Goal: Task Accomplishment & Management: Manage account settings

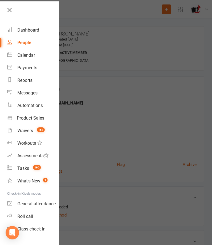
click at [10, 15] on link at bounding box center [32, 12] width 53 height 13
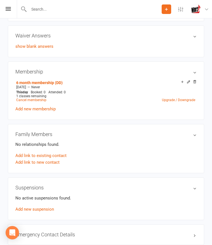
scroll to position [205, 0]
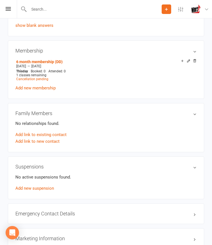
scroll to position [238, 0]
click at [48, 81] on span "Cancellation pending" at bounding box center [32, 79] width 32 height 4
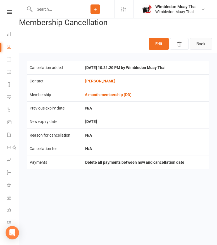
click at [203, 44] on link "Back" at bounding box center [201, 44] width 22 height 12
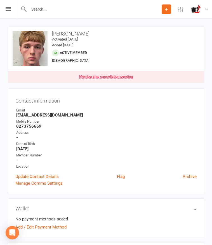
click at [68, 10] on input "text" at bounding box center [94, 9] width 135 height 8
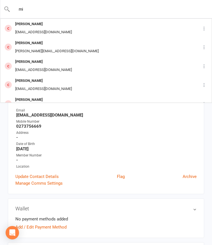
type input "m"
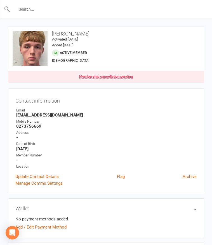
click at [58, 10] on input "text" at bounding box center [106, 9] width 192 height 8
type input "v"
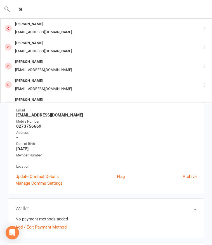
type input "b"
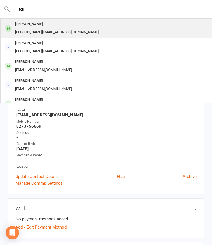
type input "feli"
click at [61, 25] on div "[PERSON_NAME]" at bounding box center [56, 24] width 87 height 8
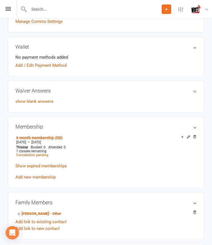
scroll to position [162, 0]
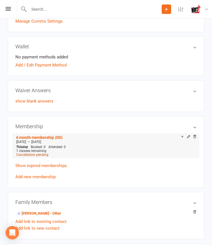
click at [48, 156] on span "Cancellation pending" at bounding box center [32, 155] width 32 height 4
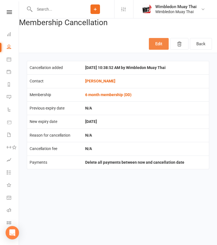
click at [160, 41] on link "Edit" at bounding box center [159, 44] width 20 height 12
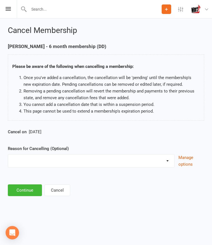
scroll to position [10, 0]
click at [41, 135] on span "Sep 17 2025" at bounding box center [35, 132] width 13 height 5
click at [72, 205] on div "Cancel Membership FELIPE DERONSI - 6 month membership (DD) Please be aware of t…" at bounding box center [106, 111] width 212 height 187
click at [70, 196] on button "Cancel" at bounding box center [57, 191] width 26 height 12
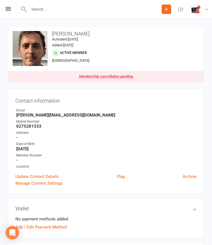
click at [55, 11] on input "text" at bounding box center [94, 9] width 135 height 8
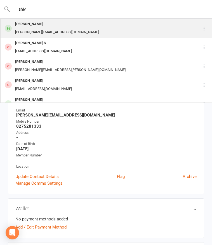
type input "shiv"
click at [52, 25] on div "Shiv Dutt" at bounding box center [56, 24] width 87 height 8
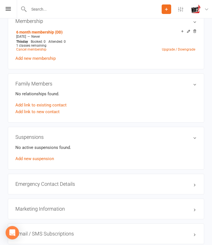
scroll to position [204, 0]
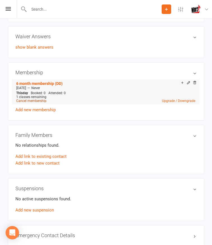
click at [46, 100] on link "Cancel membership" at bounding box center [31, 101] width 30 height 4
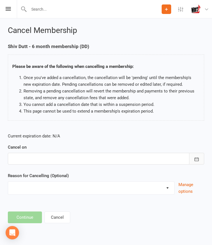
click at [194, 162] on icon "button" at bounding box center [197, 160] width 6 height 6
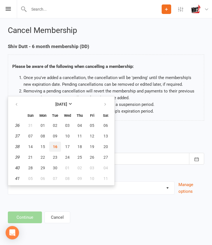
click at [61, 152] on button "16" at bounding box center [55, 147] width 12 height 10
type input "16 Sep 2025"
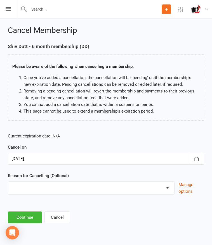
scroll to position [37, 0]
click at [42, 222] on button "Continue" at bounding box center [25, 218] width 34 height 12
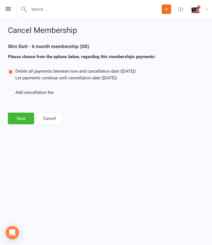
scroll to position [0, 0]
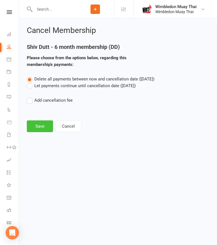
click at [45, 125] on button "Save" at bounding box center [40, 127] width 26 height 12
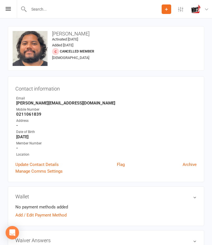
click at [46, 10] on input "text" at bounding box center [94, 9] width 135 height 8
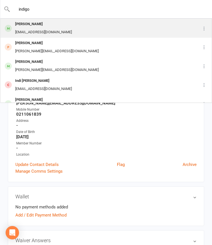
type input "indigo"
click at [54, 25] on div "Indigo Erick" at bounding box center [43, 24] width 60 height 8
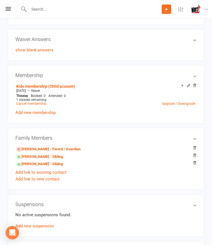
scroll to position [202, 0]
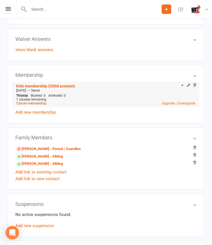
click at [46, 102] on link "Cancel membership" at bounding box center [31, 104] width 30 height 4
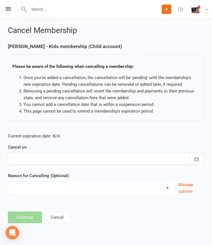
scroll to position [43, 0]
click at [194, 162] on icon "button" at bounding box center [197, 160] width 6 height 6
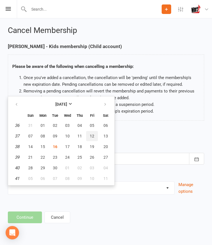
click at [94, 139] on span "12" at bounding box center [92, 136] width 4 height 4
type input "12 Sep 2025"
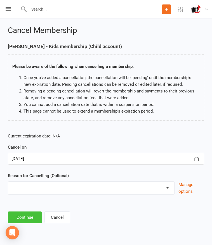
click at [41, 220] on button "Continue" at bounding box center [25, 218] width 34 height 12
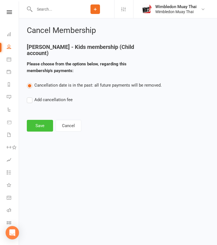
click at [39, 121] on button "Save" at bounding box center [40, 126] width 26 height 12
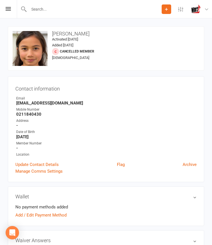
click at [55, 7] on input "text" at bounding box center [94, 9] width 135 height 8
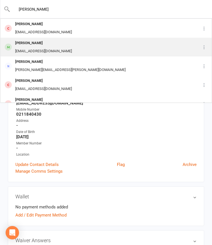
type input "dennis"
click at [53, 39] on div "Dennis Fruh" at bounding box center [43, 43] width 60 height 8
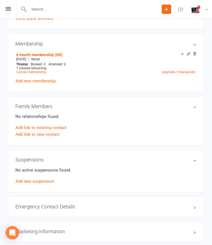
scroll to position [233, 0]
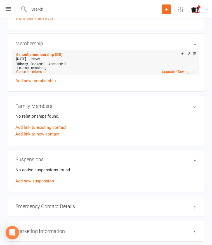
click at [46, 70] on link "Cancel membership" at bounding box center [31, 72] width 30 height 4
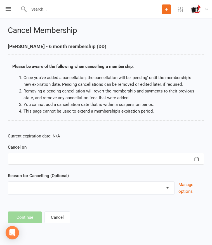
scroll to position [29, 0]
click at [189, 165] on button "button" at bounding box center [196, 159] width 15 height 12
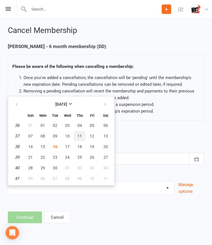
click at [86, 141] on button "11" at bounding box center [80, 136] width 12 height 10
type input "11 Sep 2025"
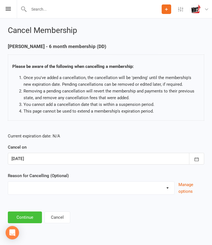
click at [40, 224] on button "Continue" at bounding box center [25, 218] width 34 height 12
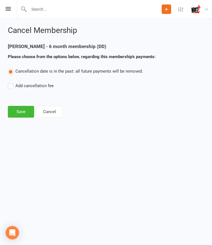
scroll to position [0, 0]
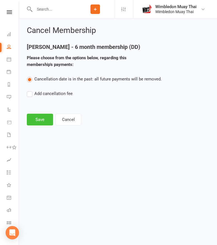
click at [43, 122] on button "Save" at bounding box center [40, 120] width 26 height 12
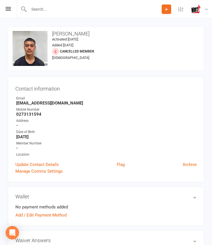
click at [44, 9] on input "text" at bounding box center [94, 9] width 135 height 8
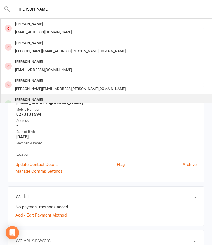
type input "adam her"
click at [56, 96] on div "Adam Harrichandparsad" at bounding box center [70, 100] width 114 height 8
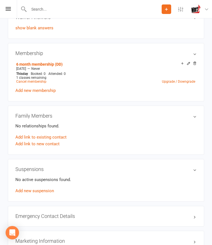
scroll to position [223, 0]
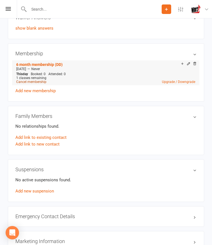
click at [46, 81] on link "Cancel membership" at bounding box center [31, 82] width 30 height 4
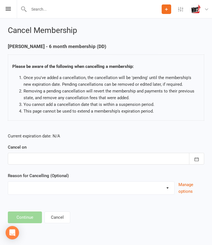
scroll to position [43, 0]
click at [194, 162] on icon "button" at bounding box center [197, 160] width 6 height 6
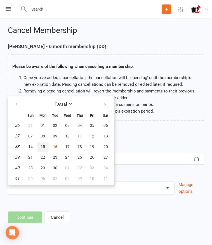
click at [45, 149] on span "15" at bounding box center [43, 147] width 4 height 4
type input "[DATE]"
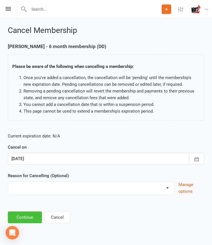
click at [42, 220] on button "Continue" at bounding box center [25, 218] width 34 height 12
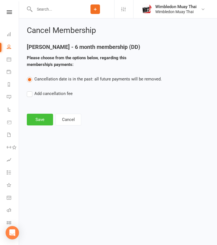
click at [43, 126] on button "Save" at bounding box center [40, 120] width 26 height 12
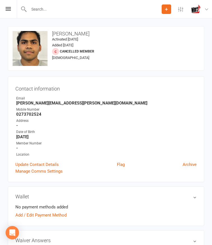
click at [51, 6] on input "text" at bounding box center [94, 9] width 135 height 8
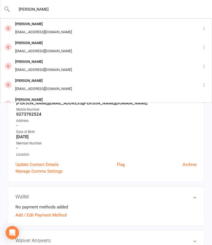
type input "ethan herr"
click at [95, 124] on ul "Owner Email adam.harrich@gmail.com Mobile Number 0273702524 Address - Date of B…" at bounding box center [105, 127] width 181 height 62
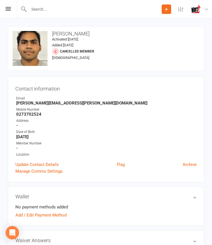
click at [41, 11] on input "text" at bounding box center [94, 9] width 135 height 8
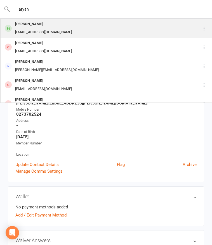
type input "aryan"
click at [67, 28] on div "aryankatila@gmail.com" at bounding box center [43, 32] width 60 height 8
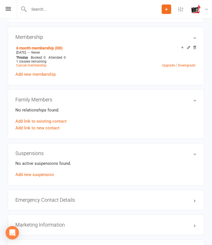
scroll to position [245, 0]
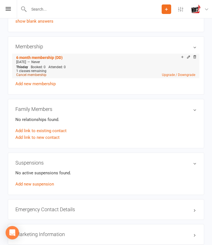
click at [46, 73] on link "Cancel membership" at bounding box center [31, 75] width 30 height 4
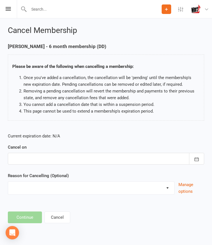
scroll to position [37, 0]
click at [189, 164] on button "button" at bounding box center [196, 159] width 15 height 12
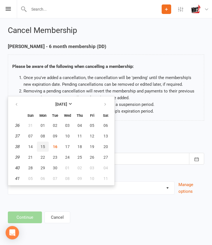
click at [45, 149] on span "15" at bounding box center [43, 147] width 4 height 4
type input "[DATE]"
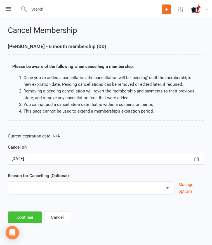
click at [42, 222] on button "Continue" at bounding box center [25, 218] width 34 height 12
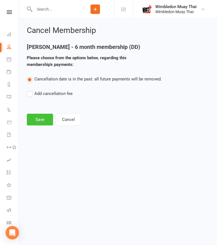
click at [40, 119] on button "Save" at bounding box center [40, 120] width 26 height 12
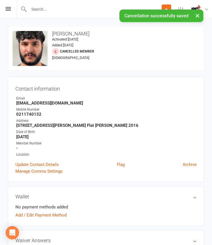
click at [41, 10] on div "× Cancellation successfully saved" at bounding box center [102, 10] width 205 height 0
click at [41, 9] on input "text" at bounding box center [106, 9] width 192 height 8
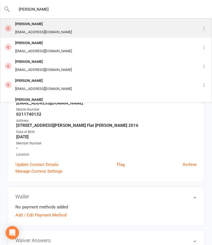
type input "noah kato"
click at [53, 24] on div "Noah Kato" at bounding box center [43, 24] width 60 height 8
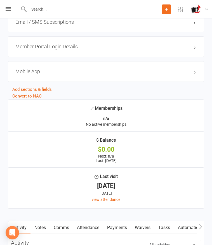
scroll to position [464, 0]
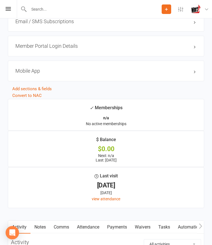
click at [56, 4] on div at bounding box center [89, 9] width 145 height 18
click at [54, 14] on div at bounding box center [89, 9] width 145 height 18
click at [47, 12] on input "text" at bounding box center [106, 9] width 192 height 8
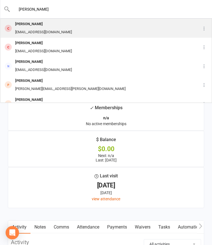
type input "larraine"
click at [55, 23] on div "Larraine Lemafa" at bounding box center [43, 24] width 60 height 8
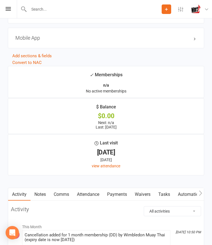
scroll to position [512, 0]
click at [44, 9] on input "text" at bounding box center [94, 9] width 135 height 8
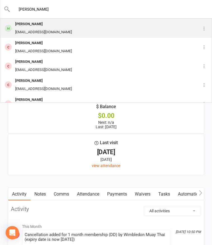
type input "charlie"
click at [60, 25] on div "Charlie Liu" at bounding box center [43, 24] width 60 height 8
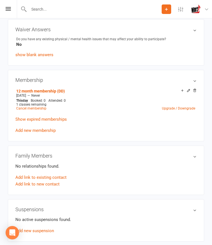
scroll to position [210, 0]
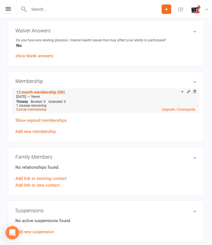
click at [46, 109] on link "Cancel membership" at bounding box center [31, 110] width 30 height 4
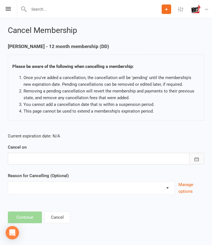
click at [194, 162] on icon "button" at bounding box center [197, 160] width 6 height 6
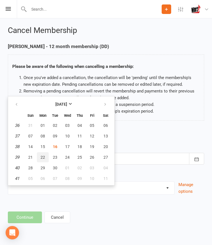
click at [45, 160] on span "22" at bounding box center [43, 157] width 4 height 4
type input "22 Sep 2025"
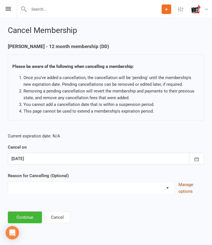
scroll to position [37, 0]
click at [42, 222] on button "Continue" at bounding box center [25, 218] width 34 height 12
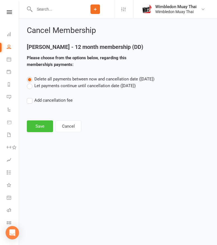
click at [43, 126] on button "Save" at bounding box center [40, 127] width 26 height 12
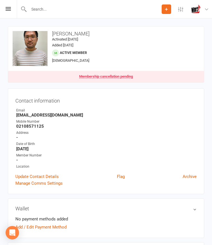
click at [45, 10] on input "text" at bounding box center [94, 9] width 135 height 8
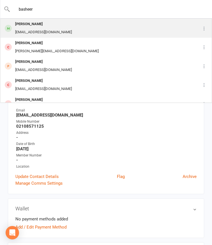
type input "basheer"
click at [66, 28] on div "Basheer Maqbool" at bounding box center [43, 24] width 60 height 8
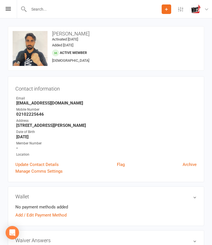
click at [63, 149] on ul "Owner Email bash.zoya15@gmail.com Mobile Number 02102225646 Address 16 Woodland…" at bounding box center [105, 127] width 181 height 62
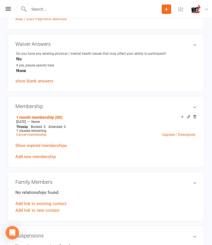
scroll to position [180, 0]
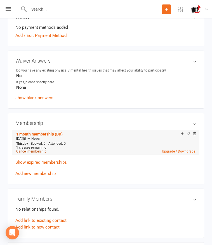
click at [46, 150] on link "Cancel membership" at bounding box center [31, 152] width 30 height 4
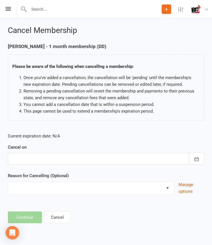
scroll to position [37, 0]
click at [189, 163] on button "button" at bounding box center [196, 159] width 15 height 12
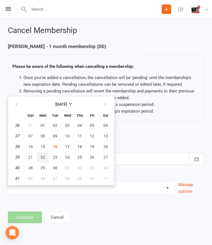
click at [45, 160] on span "22" at bounding box center [43, 157] width 4 height 4
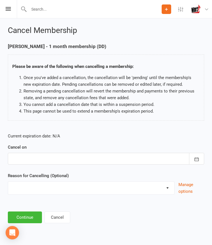
type input "22 Sep 2025"
click at [40, 224] on button "Continue" at bounding box center [25, 218] width 34 height 12
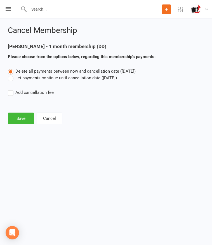
scroll to position [0, 0]
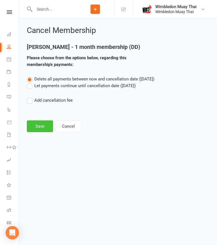
click at [41, 124] on button "Save" at bounding box center [40, 127] width 26 height 12
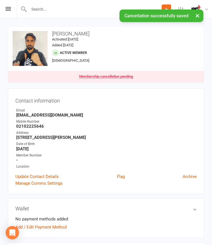
click at [42, 10] on div "× Cancellation successfully saved" at bounding box center [102, 10] width 205 height 0
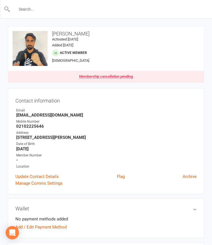
click at [42, 10] on input "text" at bounding box center [106, 9] width 192 height 8
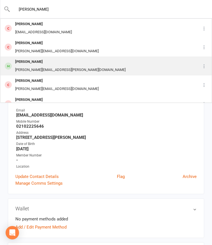
type input "dean"
click at [52, 58] on div "Dean Martin" at bounding box center [70, 62] width 114 height 8
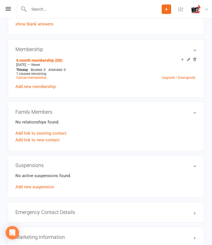
scroll to position [227, 0]
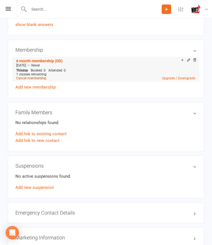
click at [46, 77] on link "Cancel membership" at bounding box center [31, 78] width 30 height 4
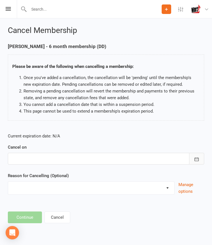
click at [194, 162] on icon "button" at bounding box center [197, 160] width 6 height 6
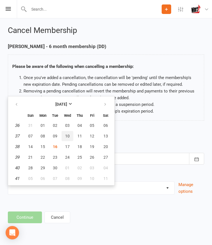
click at [73, 141] on button "10" at bounding box center [68, 136] width 12 height 10
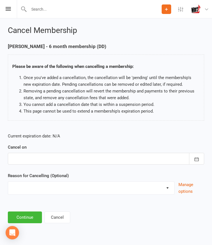
type input "10 Sep 2025"
click at [42, 222] on button "Continue" at bounding box center [25, 218] width 34 height 12
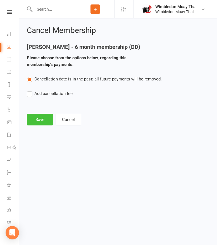
click at [43, 114] on button "Save" at bounding box center [40, 120] width 26 height 12
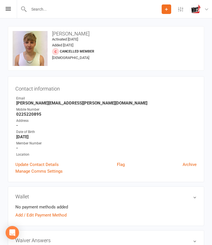
click at [50, 3] on div at bounding box center [89, 9] width 145 height 18
click at [49, 8] on input "text" at bounding box center [94, 9] width 135 height 8
type input "manpreet"
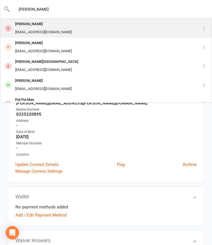
click at [50, 23] on div "Manpreet Nijjar" at bounding box center [43, 24] width 60 height 8
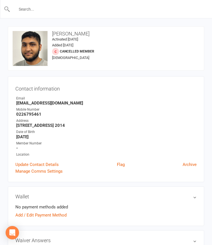
click at [44, 10] on input "text" at bounding box center [106, 9] width 192 height 8
type input "p"
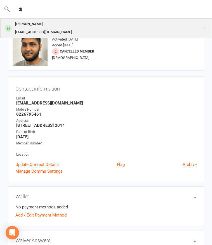
type input "dj"
click at [45, 25] on div "Dj Thompson" at bounding box center [43, 24] width 60 height 8
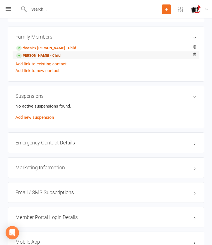
scroll to position [197, 0]
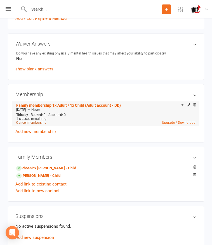
click at [43, 122] on link "Cancel membership" at bounding box center [31, 123] width 30 height 4
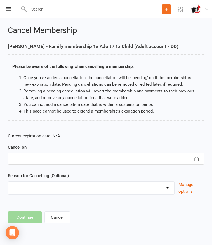
scroll to position [43, 0]
click at [194, 162] on icon "button" at bounding box center [197, 160] width 6 height 6
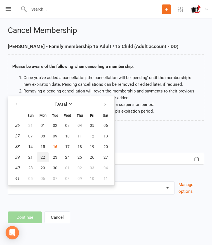
click at [45, 160] on span "22" at bounding box center [43, 157] width 4 height 4
type input "22 Sep 2025"
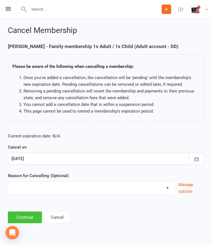
click at [42, 222] on button "Continue" at bounding box center [25, 218] width 34 height 12
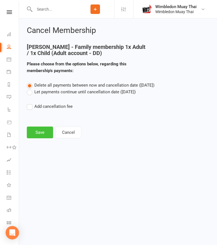
click at [37, 130] on button "Save" at bounding box center [40, 133] width 26 height 12
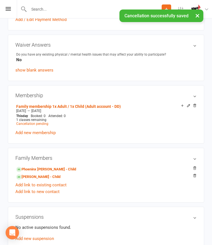
scroll to position [214, 0]
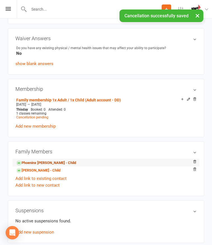
click at [52, 166] on link "Phoeninx Thompson - Child" at bounding box center [46, 163] width 60 height 6
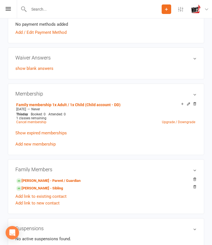
scroll to position [183, 0]
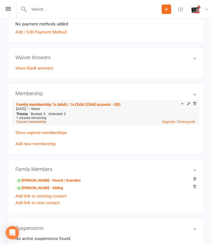
click at [46, 121] on link "Cancel membership" at bounding box center [31, 122] width 30 height 4
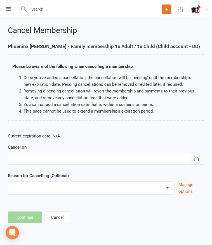
click at [194, 162] on icon "button" at bounding box center [197, 160] width 6 height 6
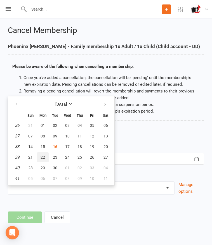
click at [45, 160] on span "22" at bounding box center [43, 157] width 4 height 4
type input "22 Sep 2025"
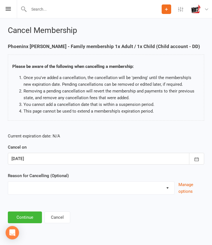
scroll to position [43, 0]
click at [39, 220] on button "Continue" at bounding box center [25, 218] width 34 height 12
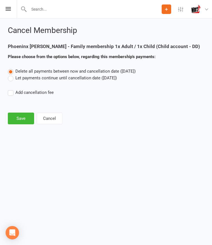
scroll to position [0, 0]
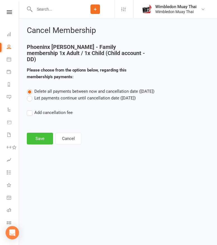
click at [42, 133] on button "Save" at bounding box center [40, 139] width 26 height 12
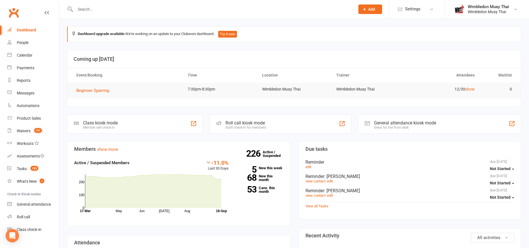
click at [100, 7] on input "text" at bounding box center [213, 9] width 278 height 8
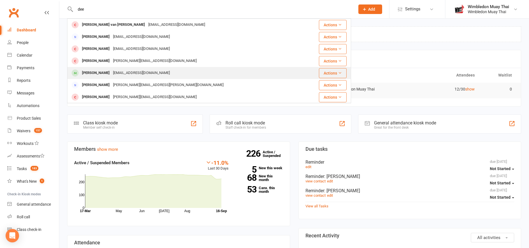
type input "dee"
click at [111, 75] on div "[EMAIL_ADDRESS][DOMAIN_NAME]" at bounding box center [141, 73] width 60 height 8
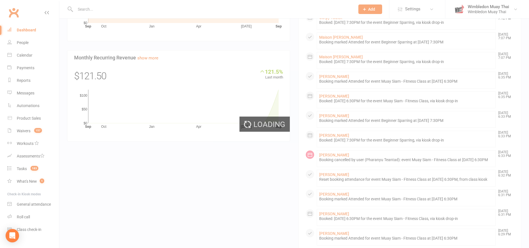
scroll to position [373, 0]
